Goal: Navigation & Orientation: Find specific page/section

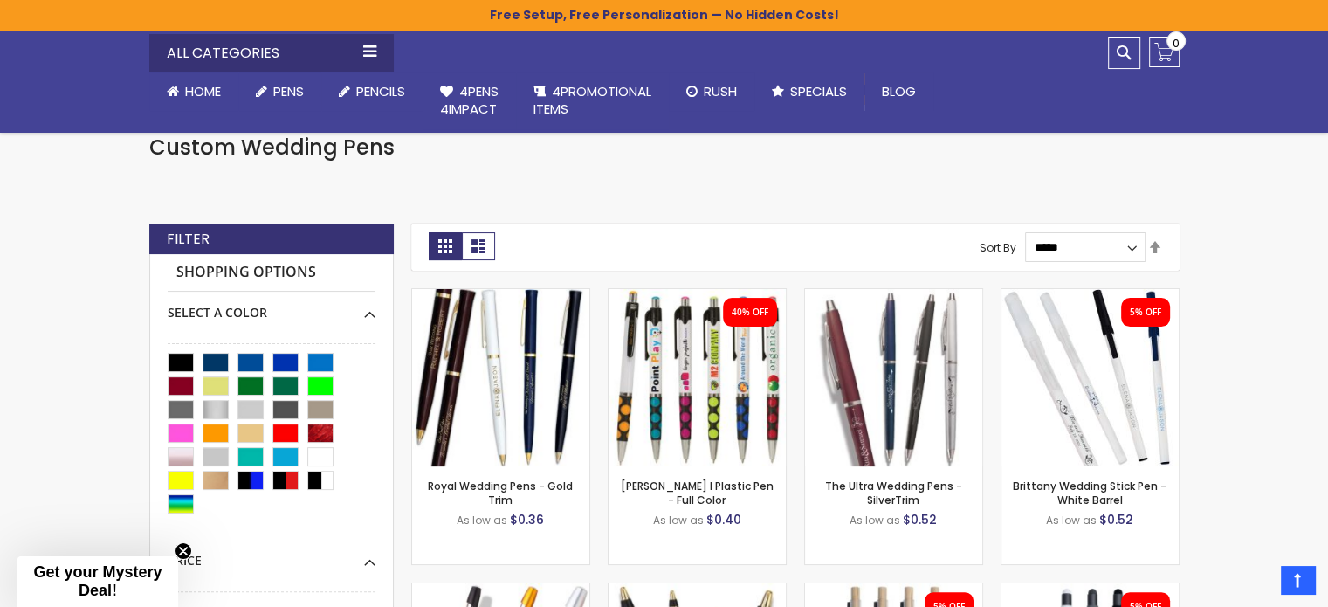
scroll to position [269, 0]
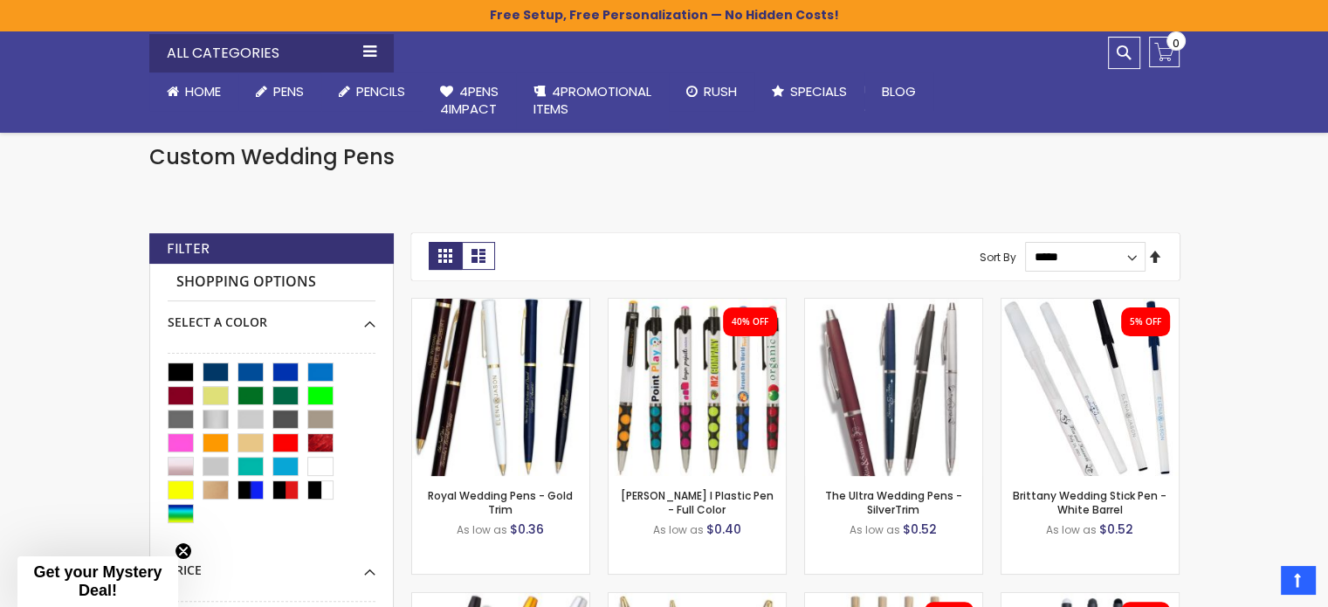
click at [1154, 253] on link "Set Descending Direction" at bounding box center [1155, 257] width 14 height 19
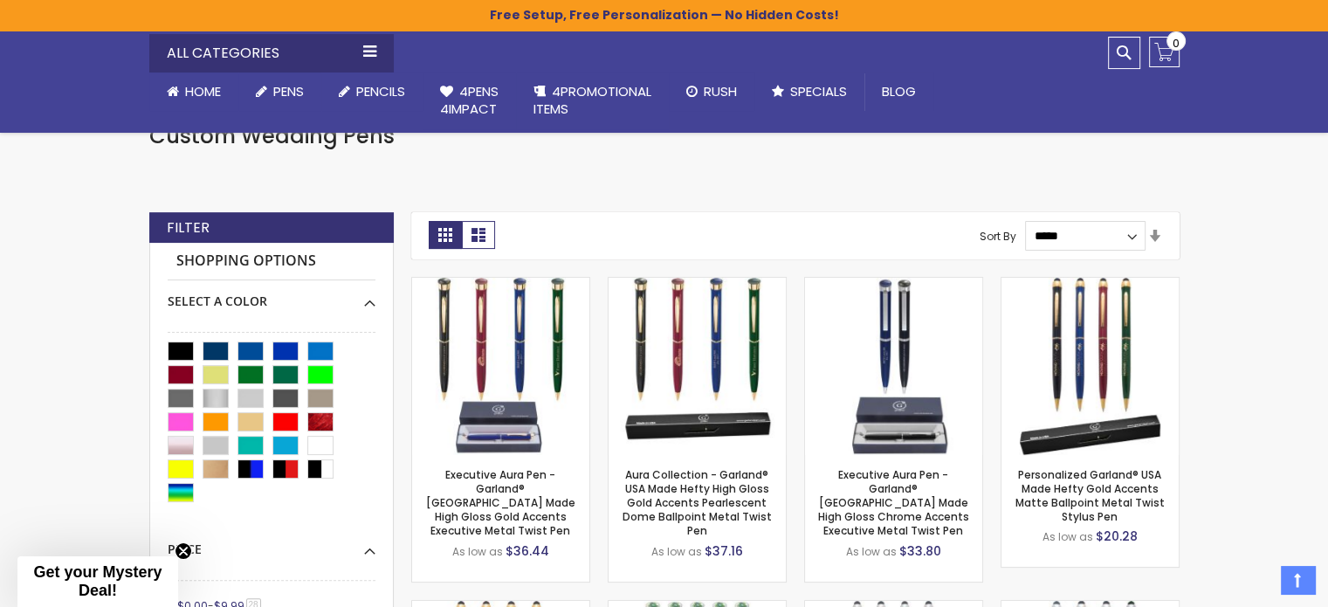
scroll to position [290, 0]
click at [1153, 230] on link "Set Ascending Direction" at bounding box center [1155, 236] width 14 height 19
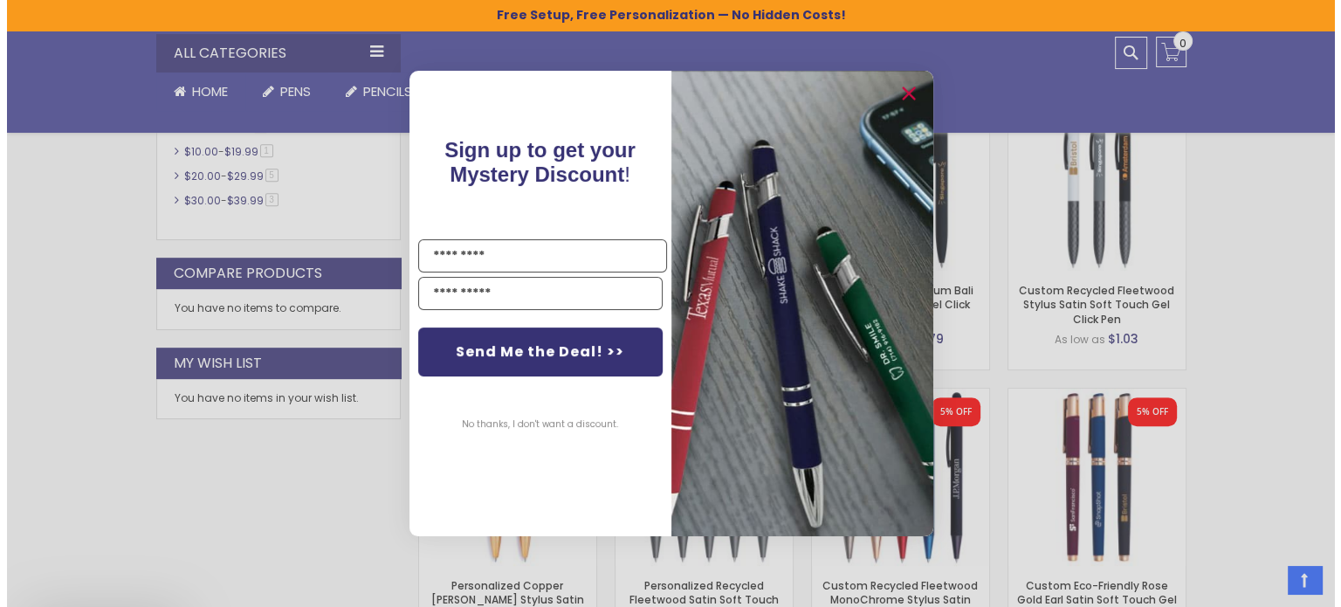
scroll to position [976, 0]
